Goal: Task Accomplishment & Management: Use online tool/utility

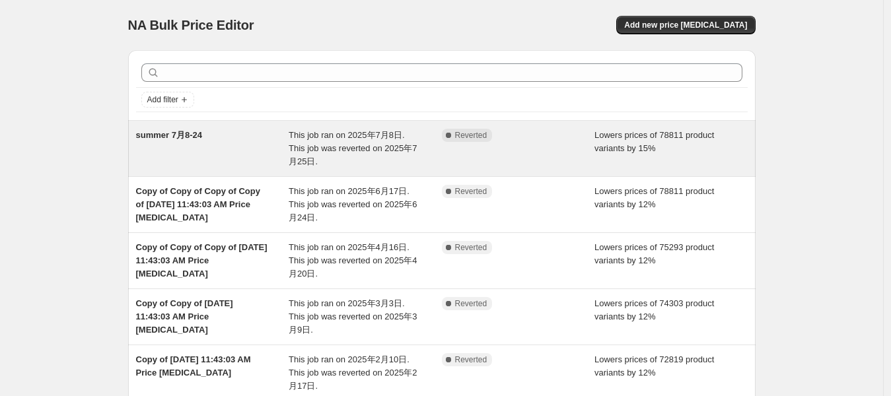
click at [164, 137] on span "summer 7月8-24" at bounding box center [169, 135] width 66 height 10
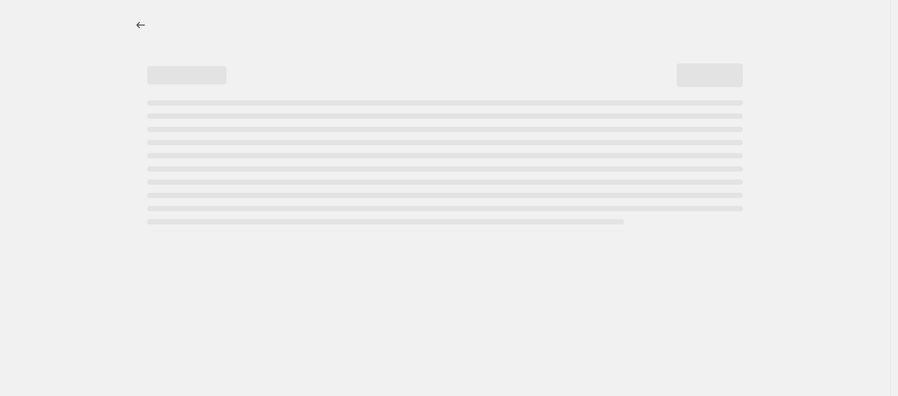
select select "percentage"
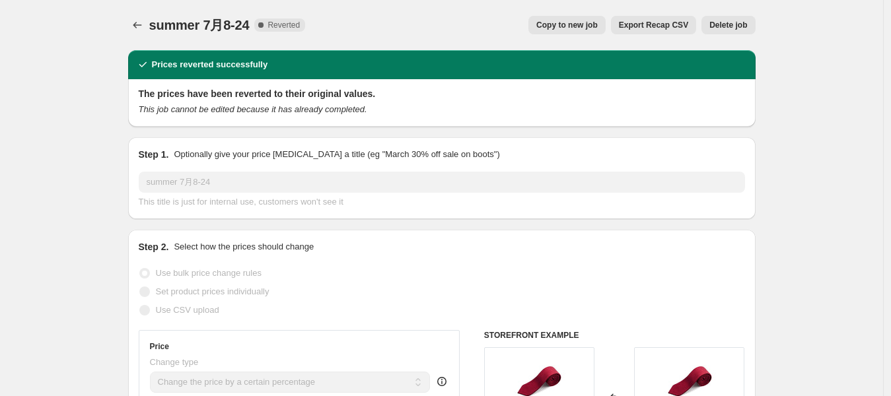
click at [588, 24] on span "Copy to new job" at bounding box center [566, 25] width 61 height 11
select select "percentage"
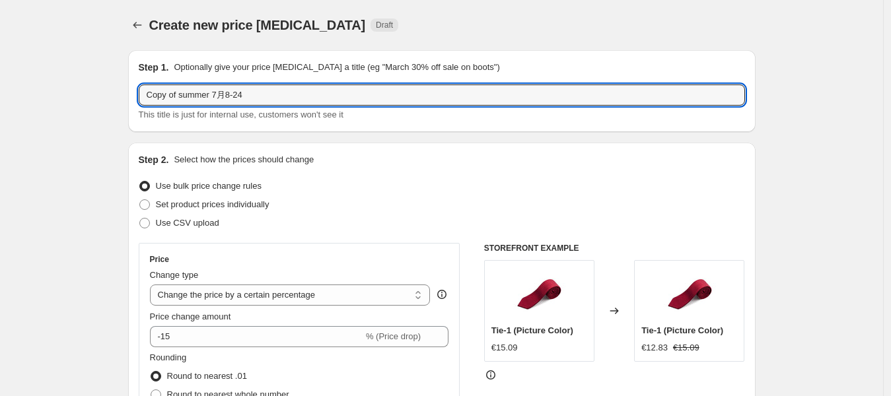
drag, startPoint x: 215, startPoint y: 92, endPoint x: 97, endPoint y: 88, distance: 117.6
click at [197, 88] on input "Copy of summer 7月8-24" at bounding box center [442, 95] width 606 height 21
drag, startPoint x: 251, startPoint y: 94, endPoint x: 52, endPoint y: 66, distance: 200.7
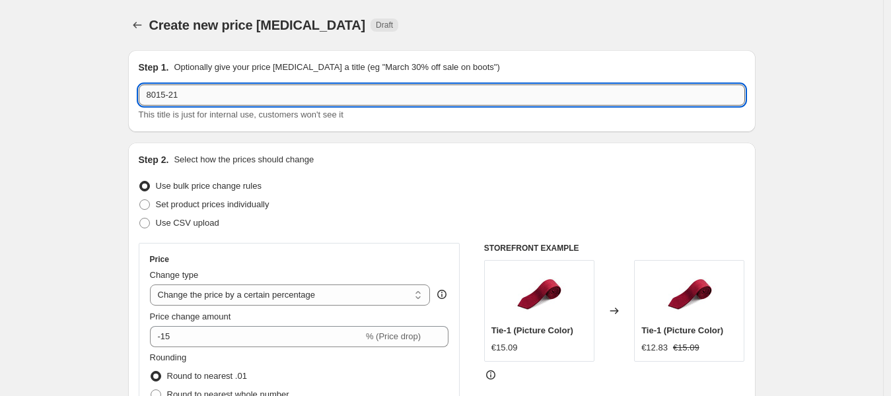
click at [157, 96] on input "8015-21" at bounding box center [442, 95] width 606 height 21
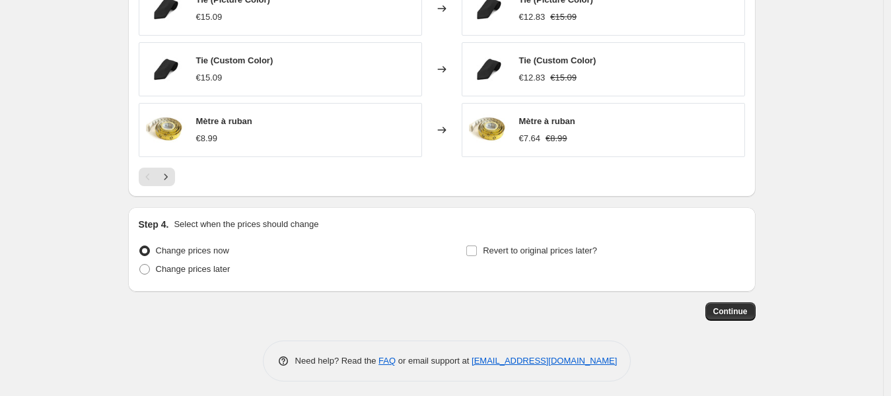
scroll to position [919, 0]
type input "8.15-21"
click at [722, 306] on span "Continue" at bounding box center [730, 311] width 34 height 11
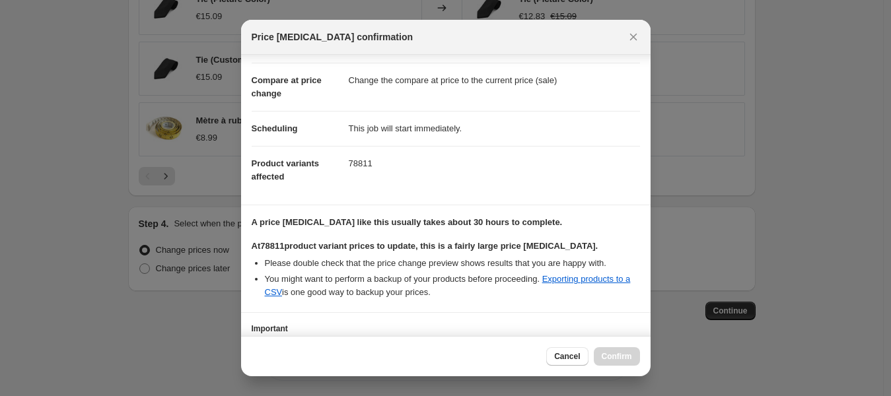
scroll to position [149, 0]
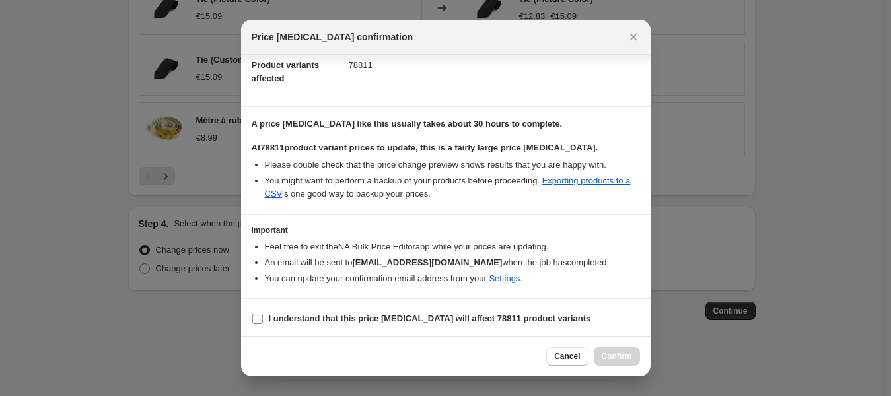
click at [258, 317] on input "I understand that this price [MEDICAL_DATA] will affect 78811 product variants" at bounding box center [257, 319] width 11 height 11
checkbox input "true"
click at [609, 358] on span "Confirm" at bounding box center [617, 356] width 30 height 11
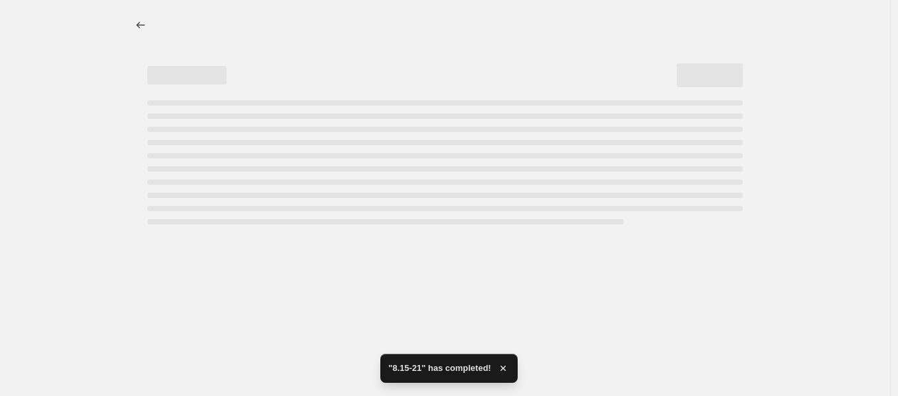
select select "percentage"
